Goal: Information Seeking & Learning: Learn about a topic

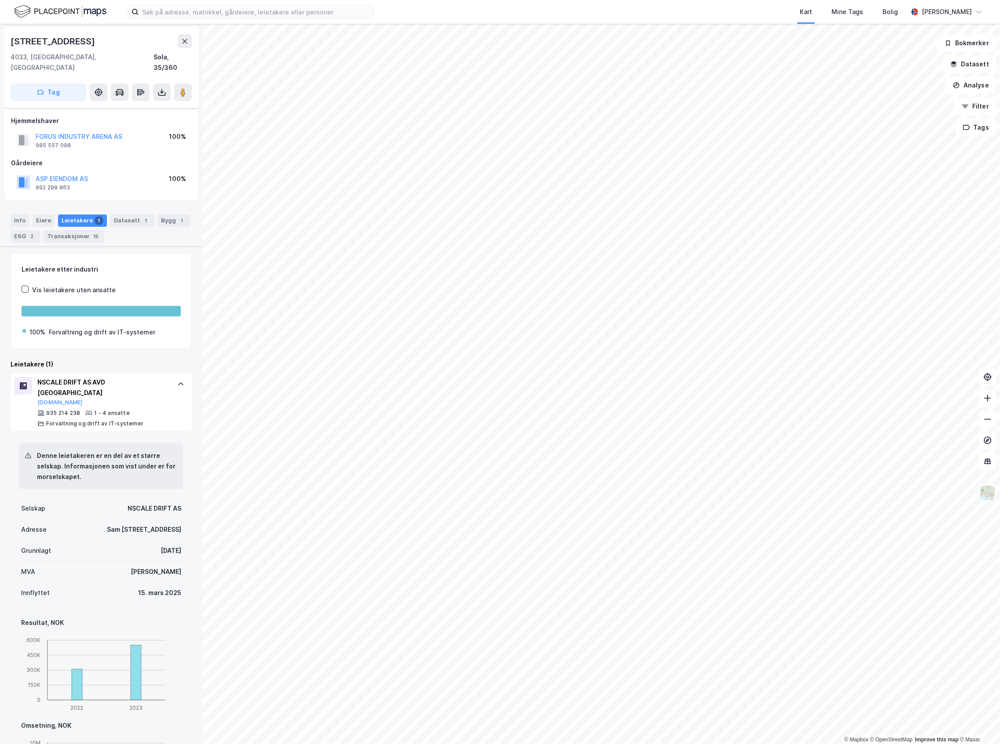
scroll to position [106, 0]
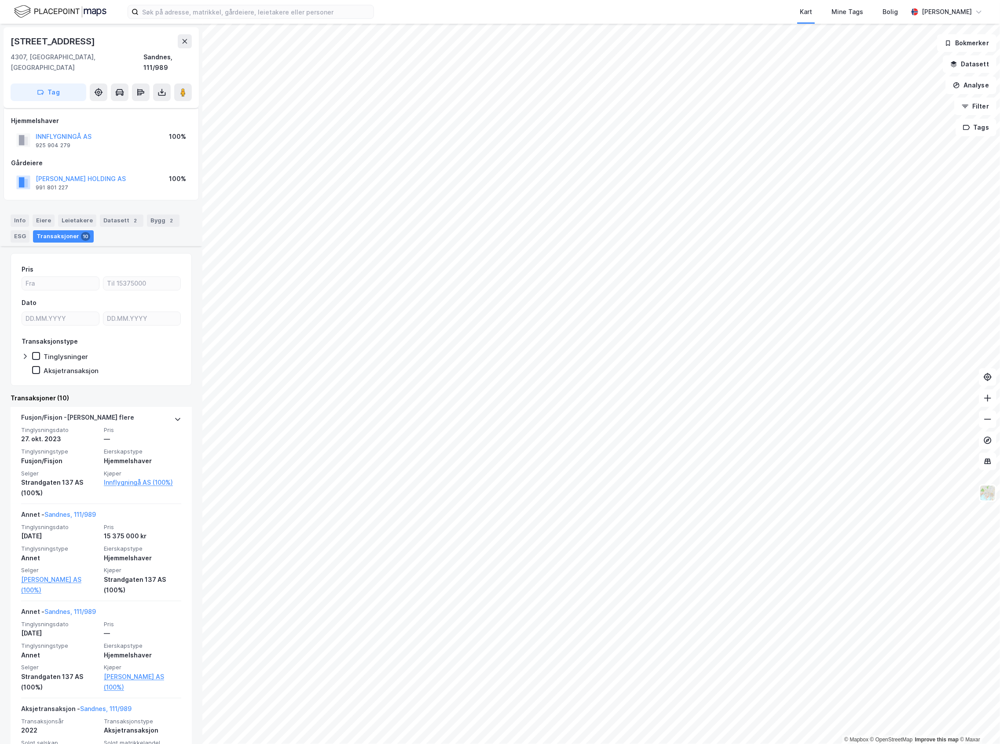
scroll to position [410, 0]
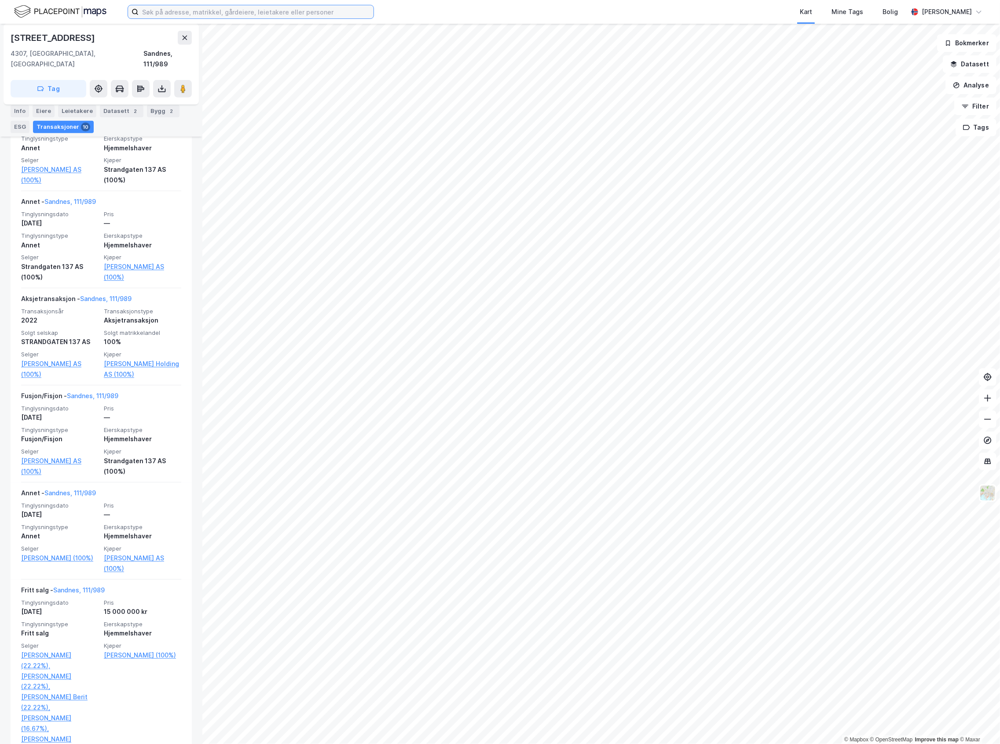
click at [148, 11] on input at bounding box center [256, 11] width 235 height 13
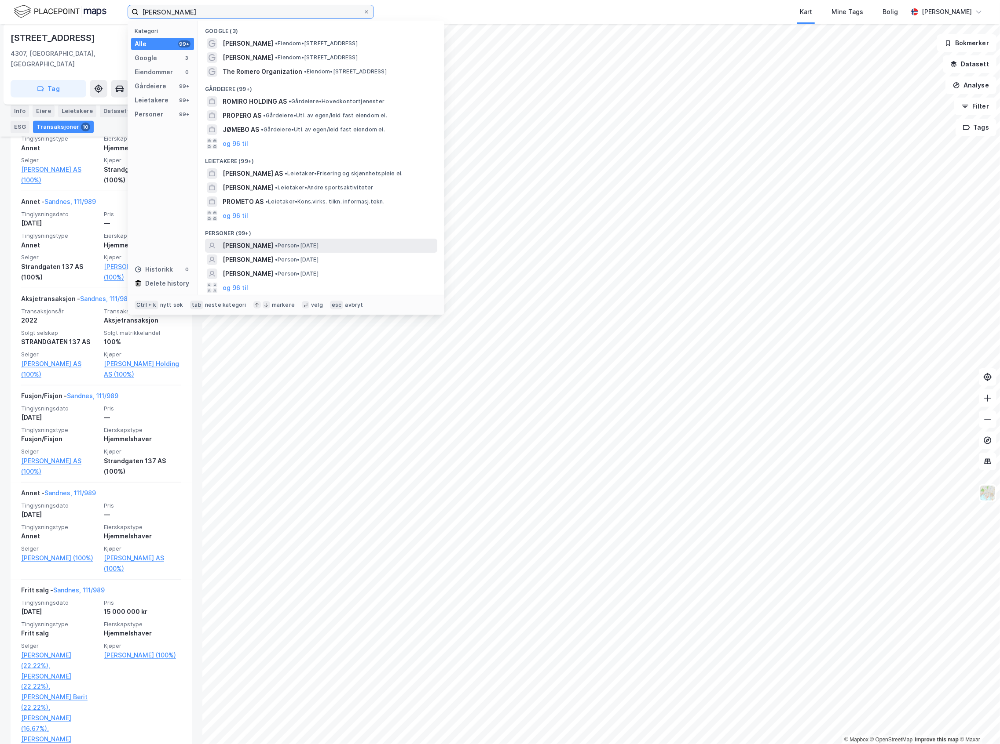
type input "[PERSON_NAME]"
click at [273, 243] on span "ANN THERESE ROMERO" at bounding box center [248, 246] width 51 height 11
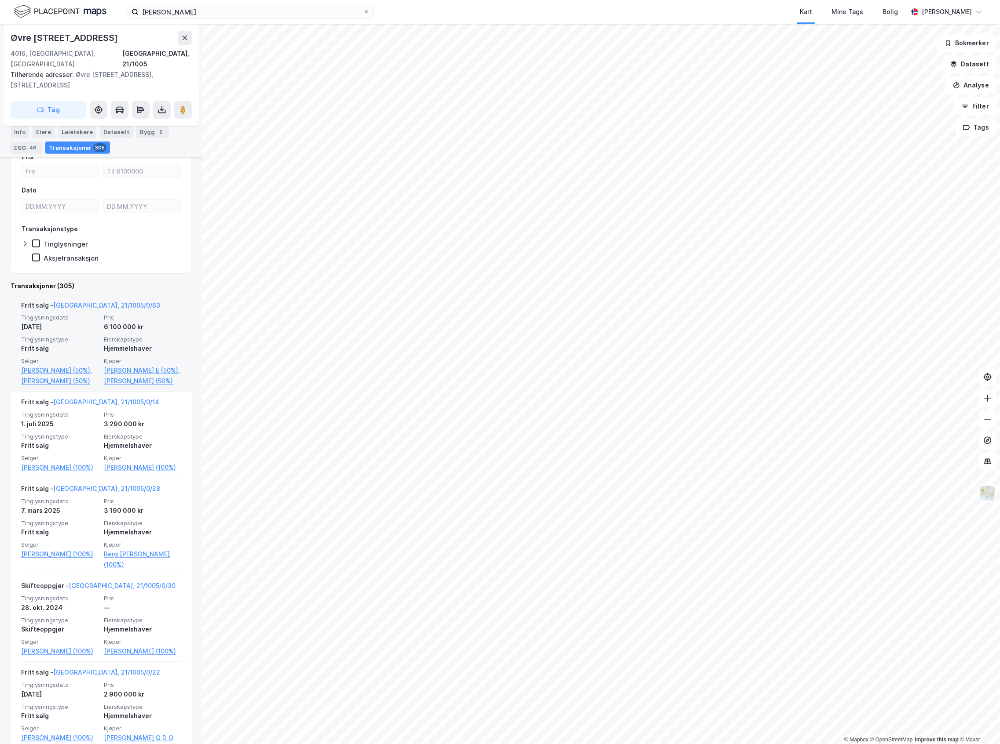
scroll to position [352, 0]
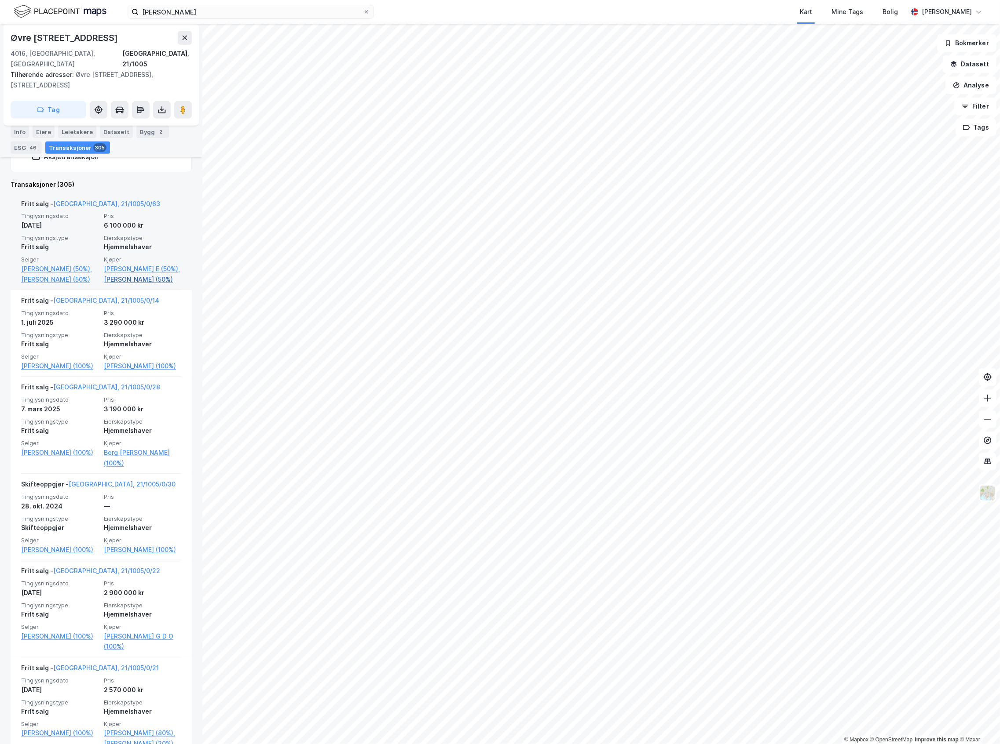
click at [125, 285] on link "Romero Ann Therese (50%)" at bounding box center [142, 279] width 77 height 11
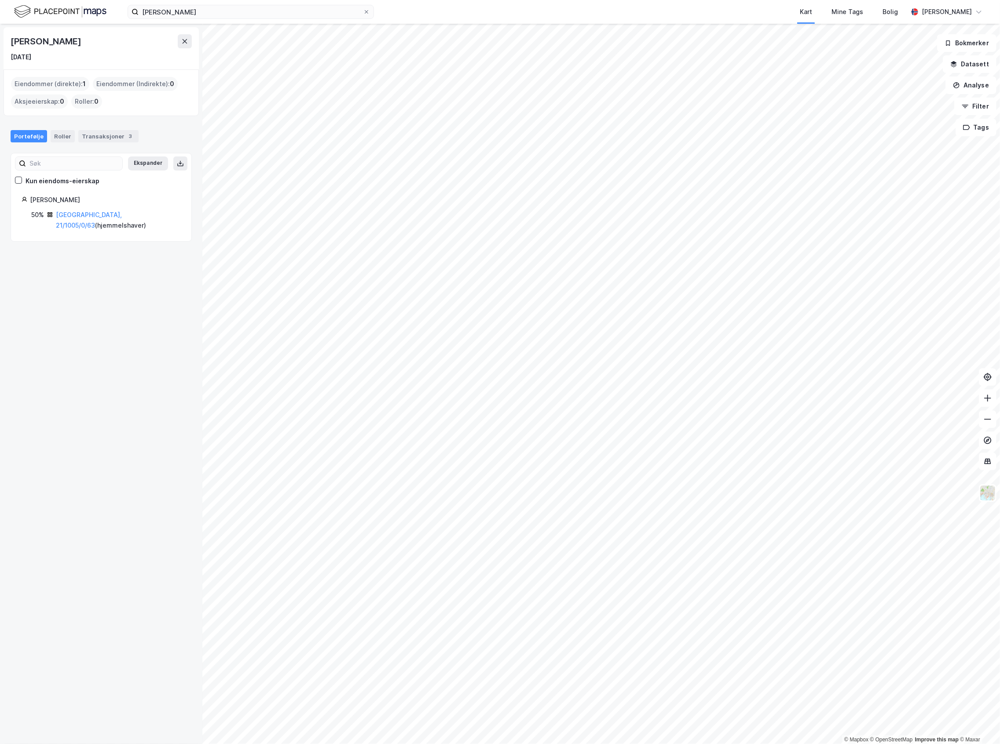
click at [101, 127] on div "Portefølje Roller Transaksjoner 3" at bounding box center [101, 133] width 202 height 26
click at [101, 134] on div "Transaksjoner 3" at bounding box center [108, 136] width 60 height 12
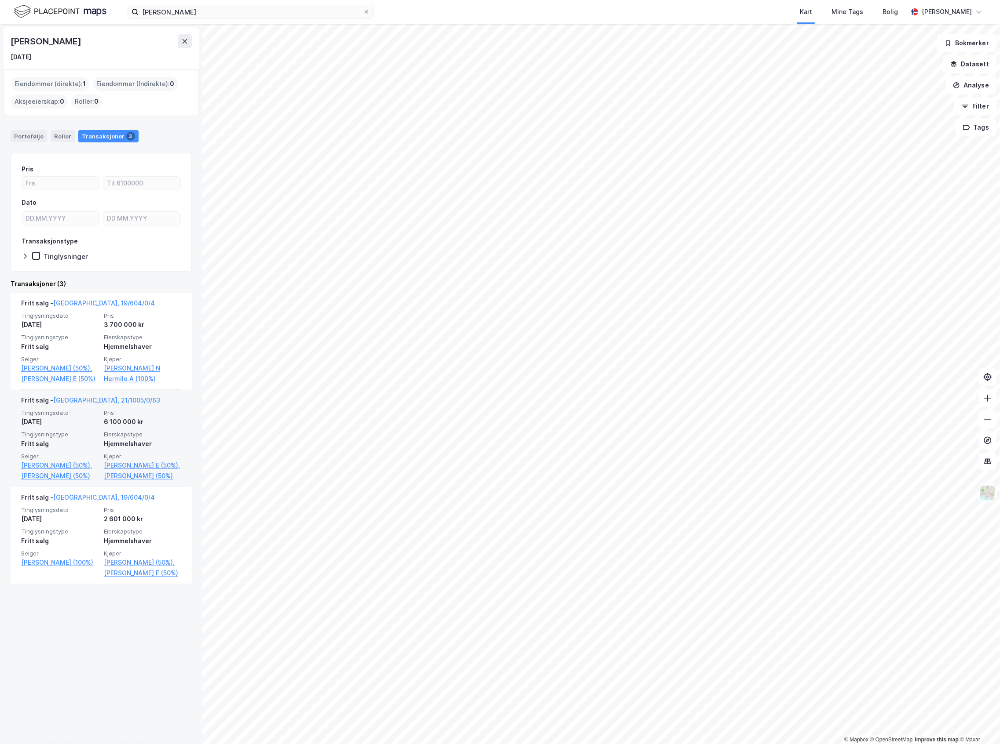
click at [150, 409] on div "Fritt salg - Stavanger, 21/1005/0/63" at bounding box center [101, 402] width 160 height 14
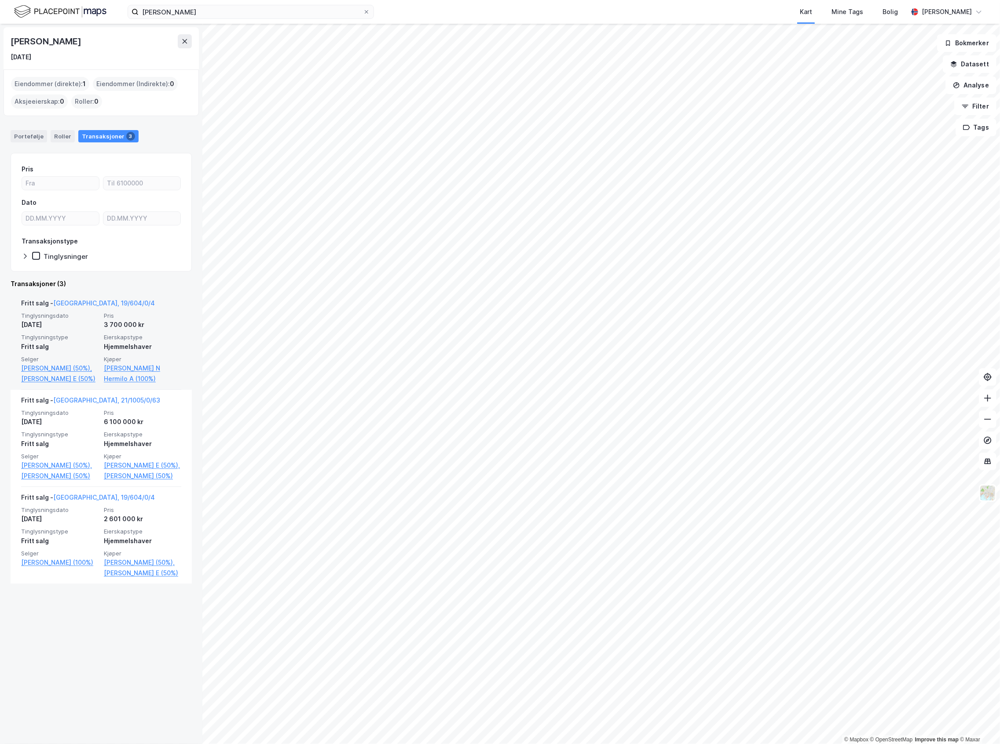
click at [60, 315] on span "Tinglysningsdato" at bounding box center [59, 315] width 77 height 7
click at [106, 297] on div "Fritt salg - Stavanger, 19/604/0/4 Tinglysningsdato 1. sep. 2025 Pris 3 700 000…" at bounding box center [101, 341] width 160 height 97
click at [104, 303] on link "Stavanger, 19/604/0/4" at bounding box center [104, 302] width 102 height 7
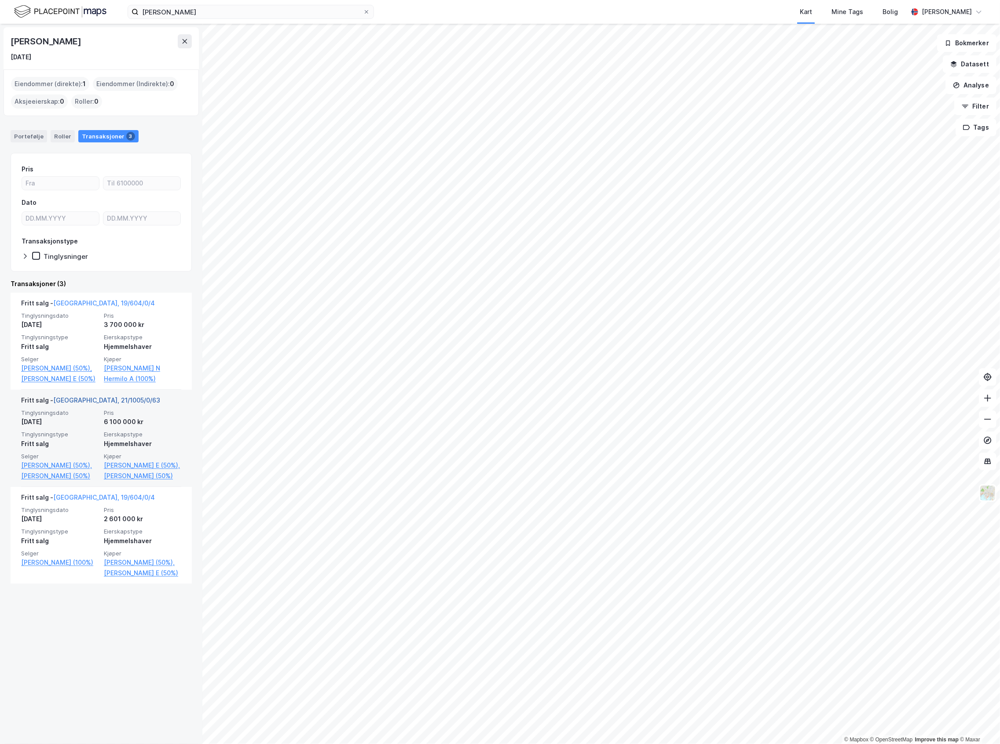
click at [109, 404] on link "Stavanger, 21/1005/0/63" at bounding box center [106, 400] width 107 height 7
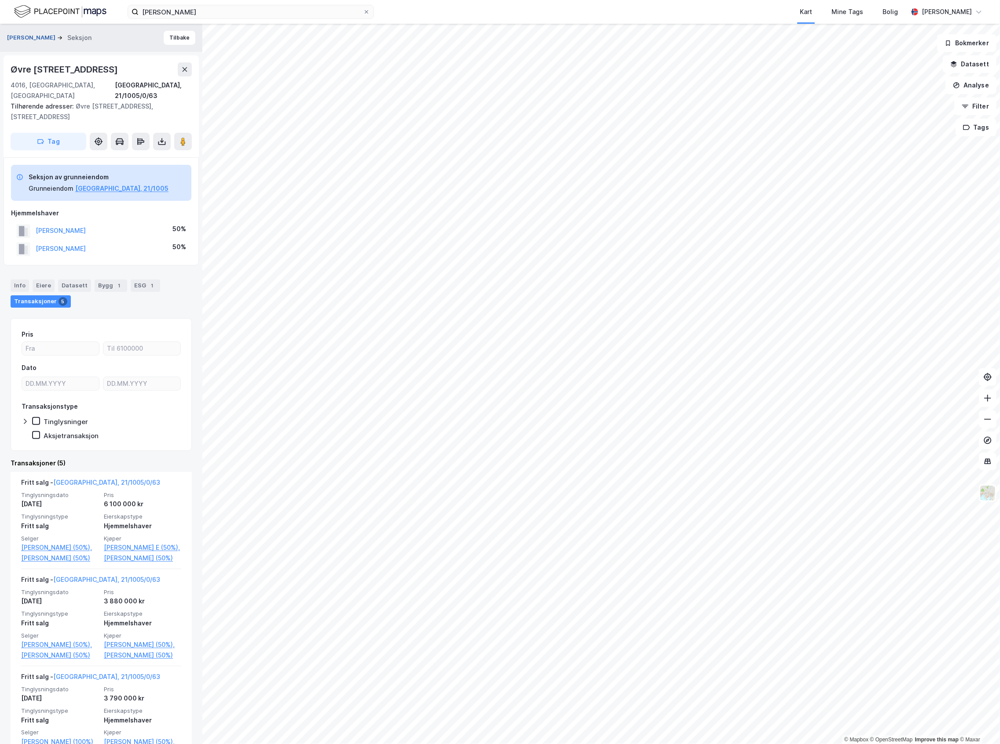
click at [57, 37] on button "ROMERO ANN THERESE" at bounding box center [32, 37] width 50 height 9
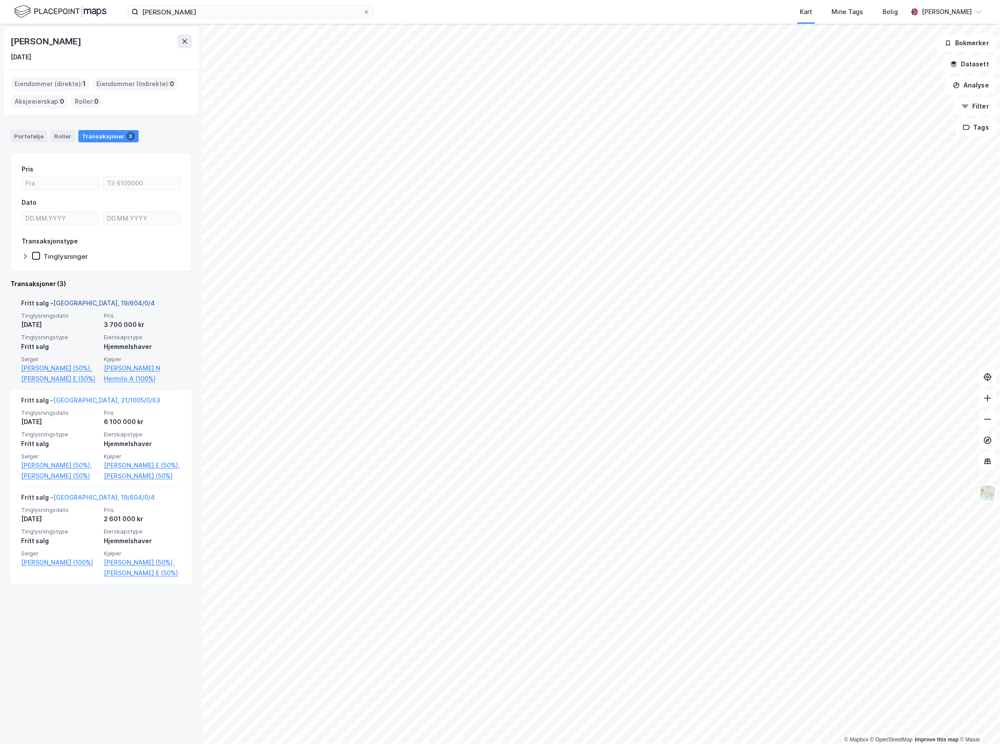
click at [108, 300] on link "Stavanger, 19/604/0/4" at bounding box center [104, 302] width 102 height 7
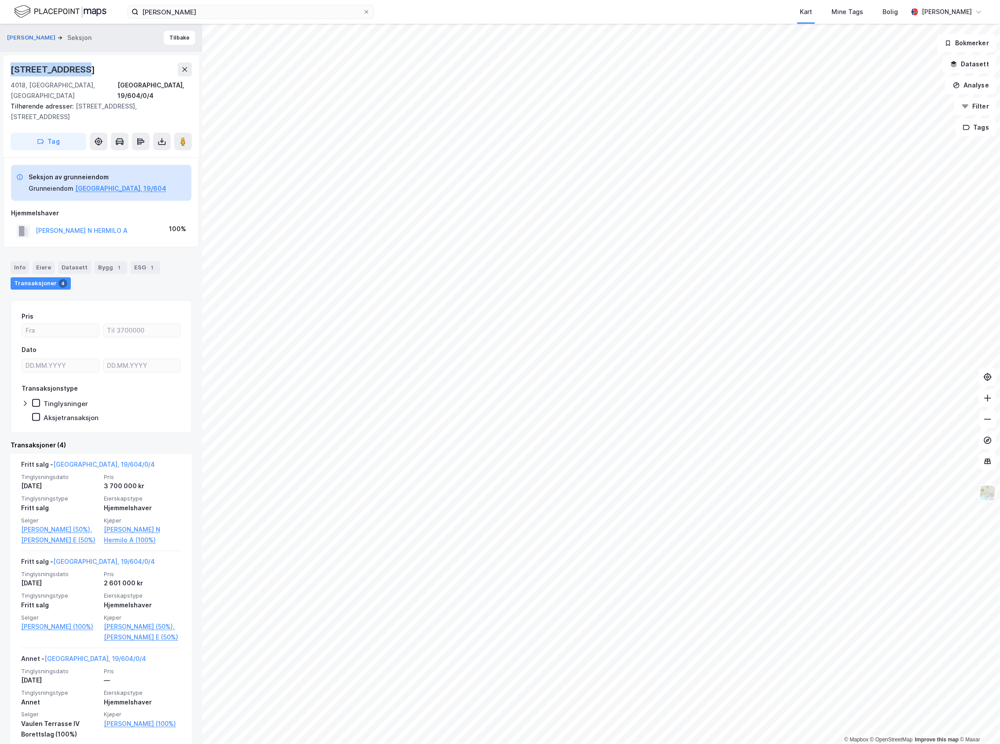
drag, startPoint x: 78, startPoint y: 69, endPoint x: 11, endPoint y: 71, distance: 66.4
click at [11, 71] on div "Sørflåtveien 60" at bounding box center [101, 69] width 181 height 14
click at [154, 58] on div "Sørflåtveien 60 4018, Stavanger, Rogaland Stavanger, 19/604/0/4 Tilhørende adre…" at bounding box center [101, 106] width 195 height 102
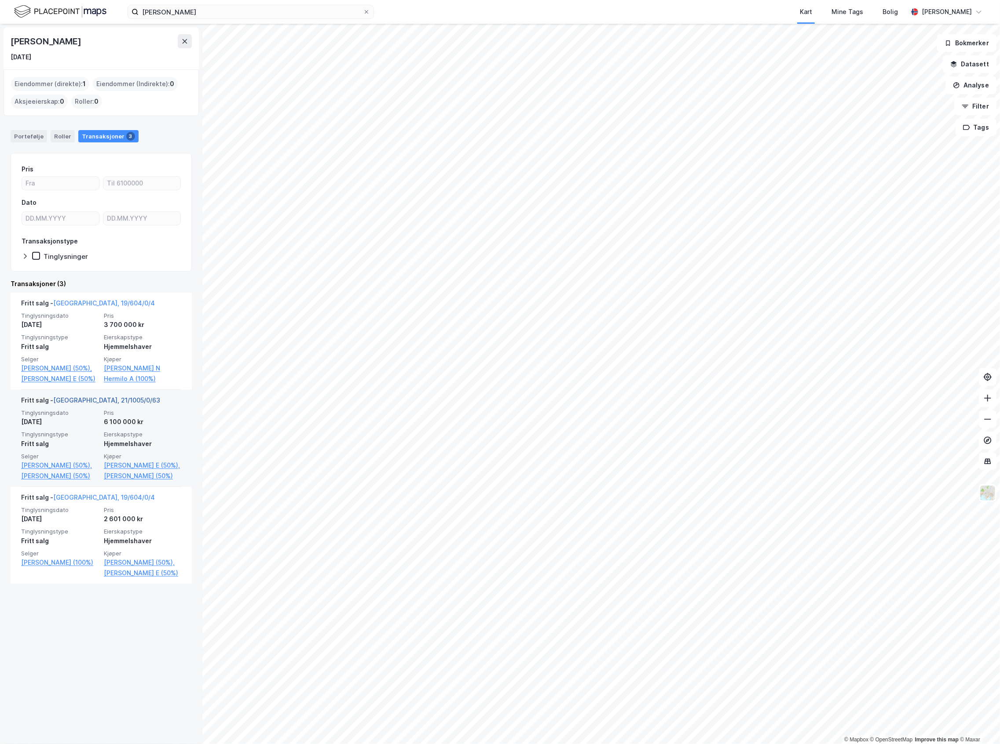
click at [109, 404] on link "Stavanger, 21/1005/0/63" at bounding box center [106, 400] width 107 height 7
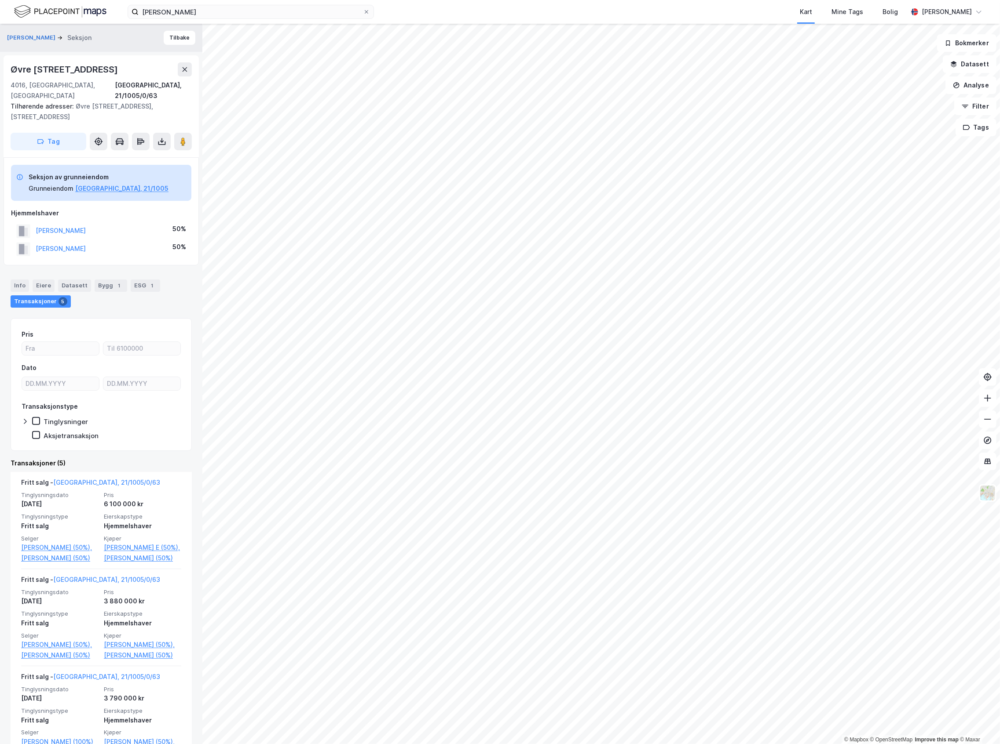
drag, startPoint x: 23, startPoint y: 81, endPoint x: 22, endPoint y: 85, distance: 4.6
click at [22, 85] on div "4016, Stavanger, Rogaland" at bounding box center [63, 90] width 104 height 21
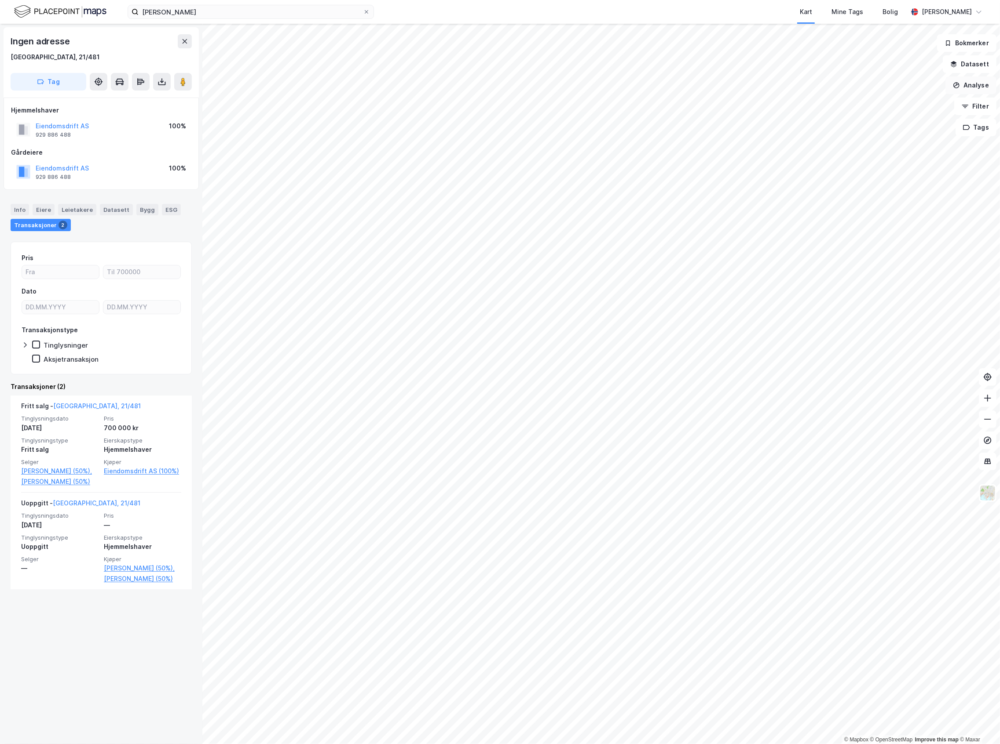
click at [964, 89] on button "Analyse" at bounding box center [970, 86] width 51 height 18
click at [886, 97] on div "Tegn område" at bounding box center [888, 104] width 101 height 15
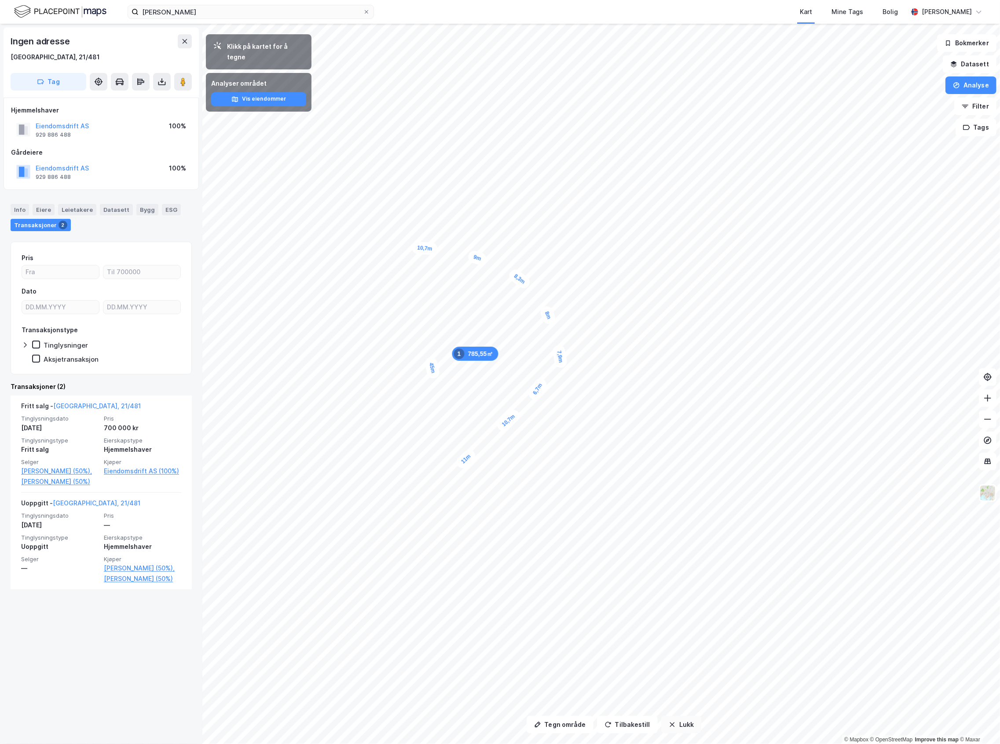
click at [675, 726] on button "Lukk" at bounding box center [681, 725] width 40 height 18
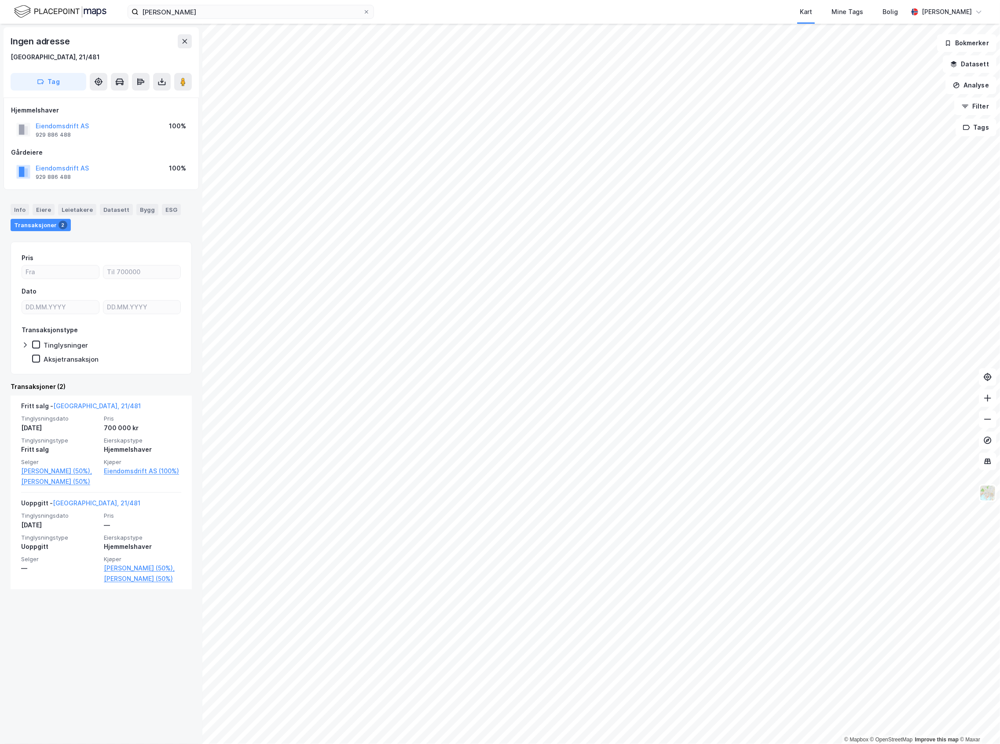
click at [73, 12] on img at bounding box center [60, 11] width 92 height 15
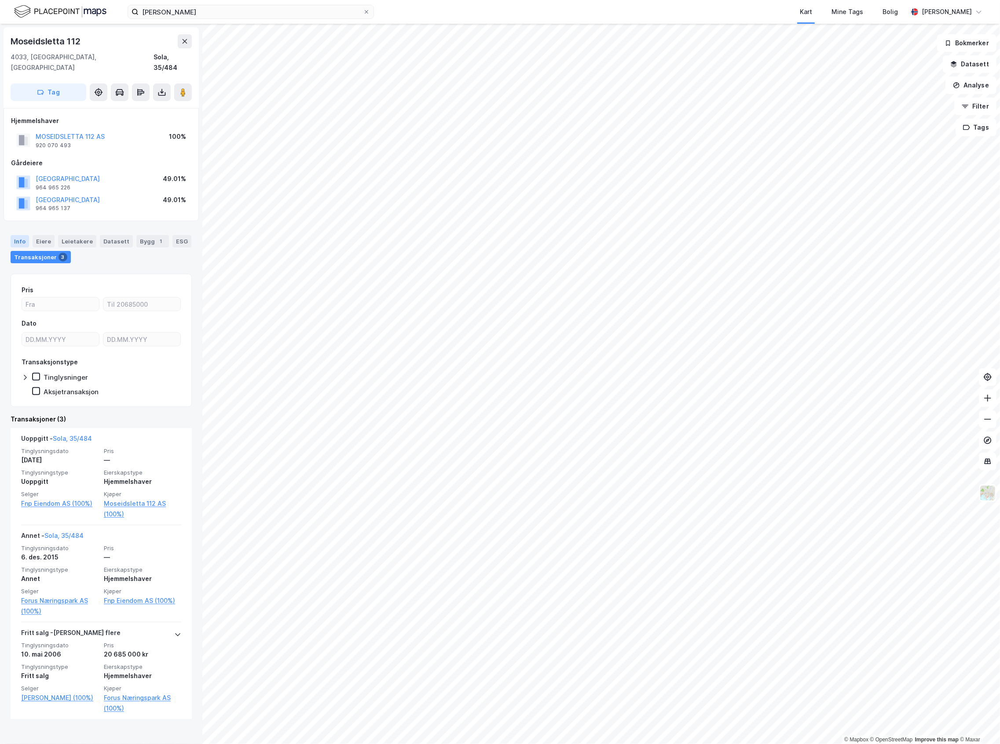
click at [24, 235] on div "Info" at bounding box center [20, 241] width 18 height 12
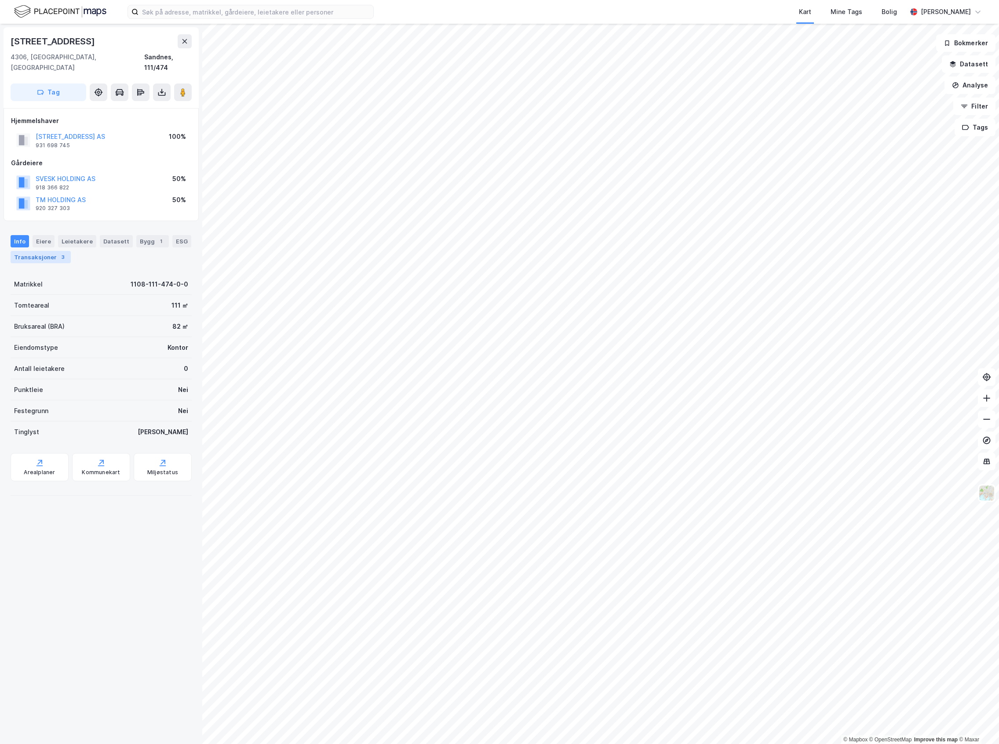
click at [67, 253] on div "3" at bounding box center [62, 257] width 9 height 9
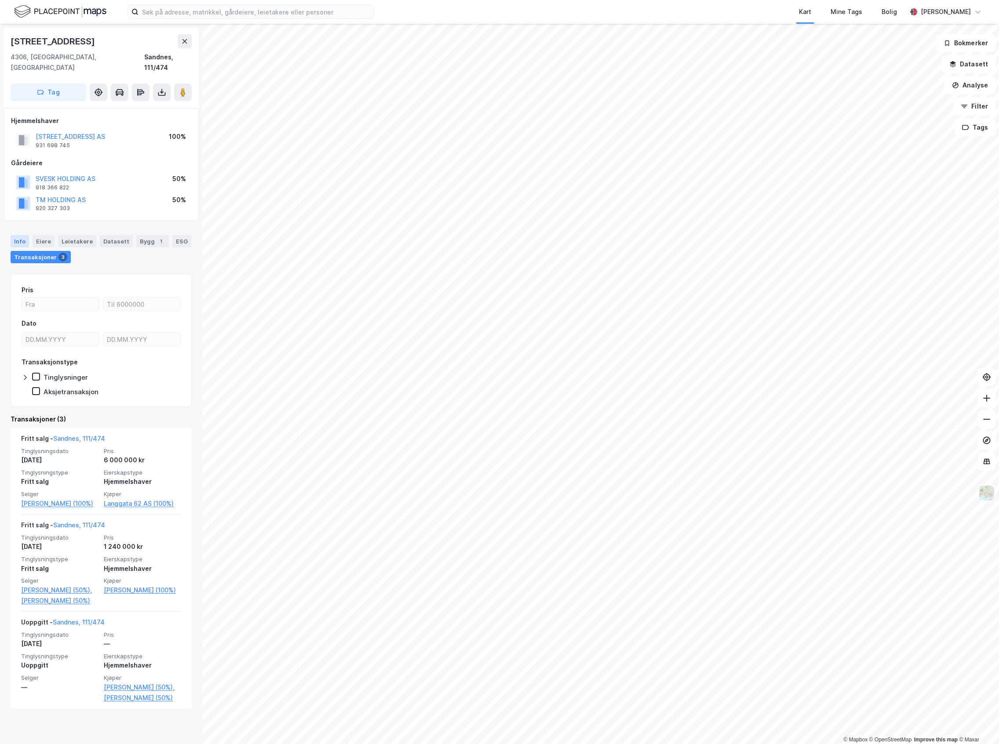
click at [11, 235] on div "Info" at bounding box center [20, 241] width 18 height 12
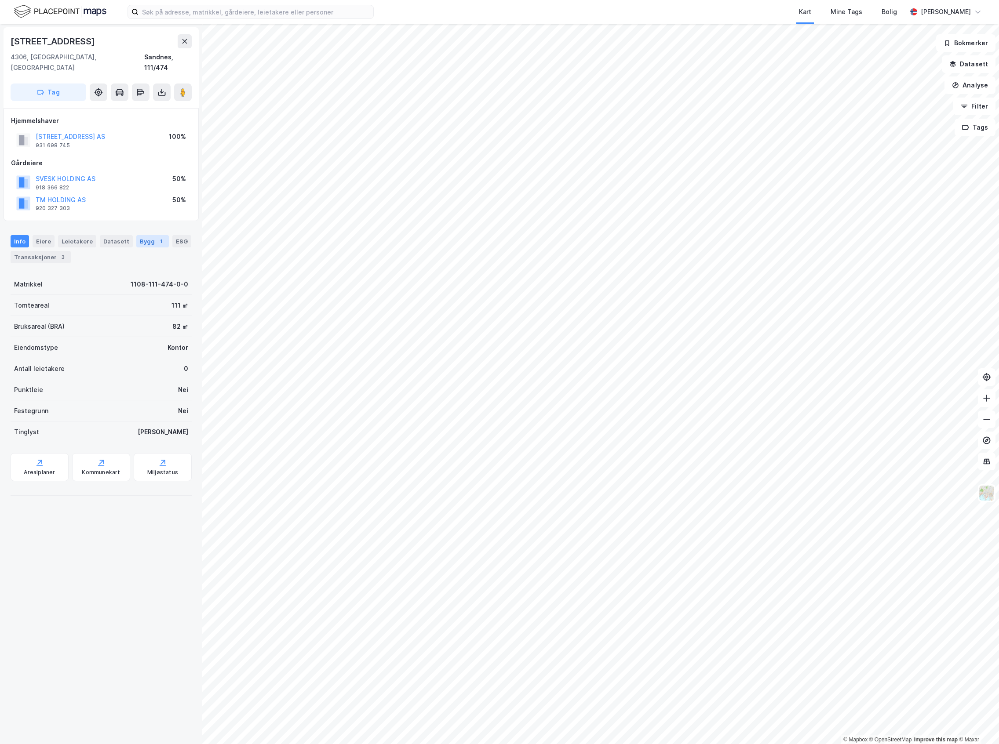
click at [157, 237] on div "1" at bounding box center [161, 241] width 9 height 9
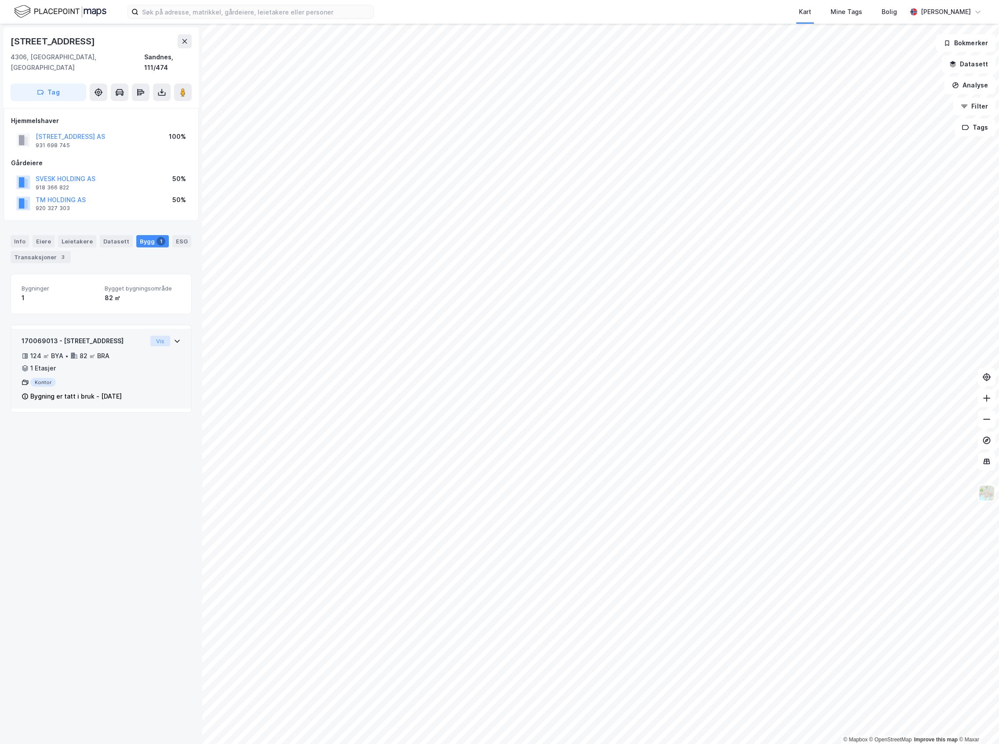
click at [157, 336] on button "Vis" at bounding box center [160, 341] width 20 height 11
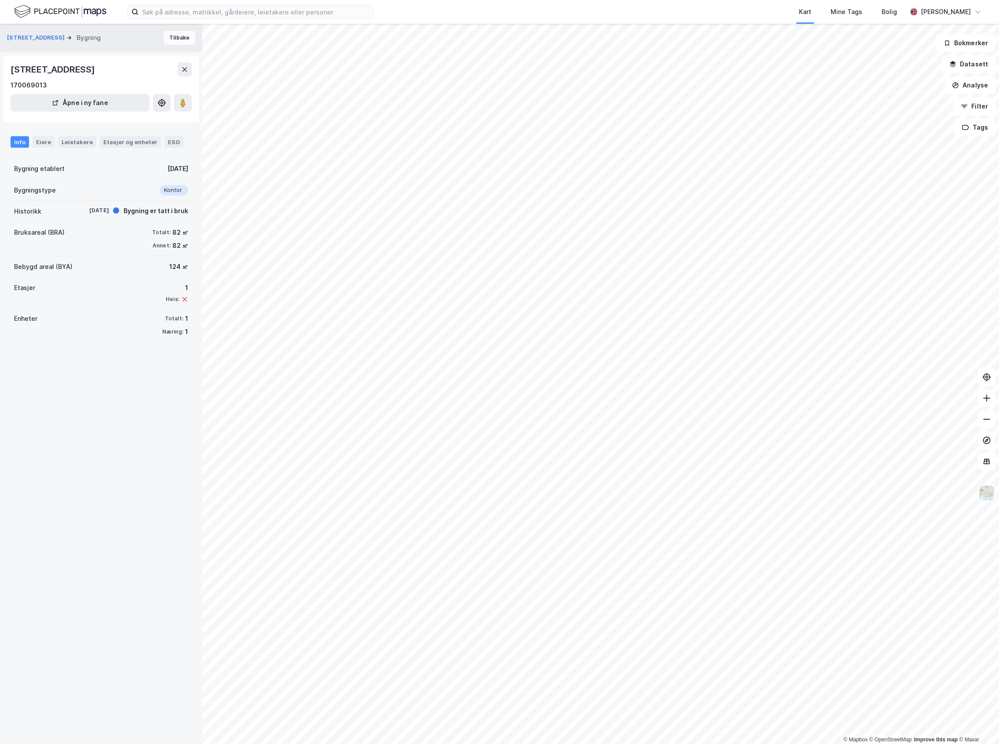
click at [164, 35] on button "Tilbake" at bounding box center [180, 38] width 32 height 14
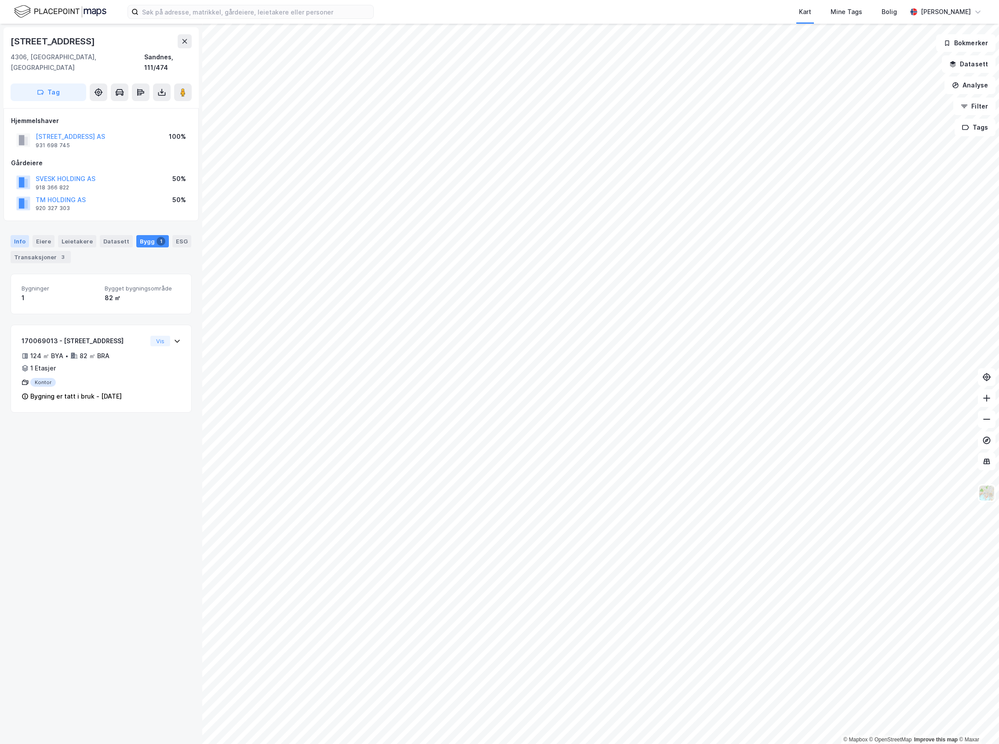
click at [17, 235] on div "Info" at bounding box center [20, 241] width 18 height 12
